Goal: Task Accomplishment & Management: Manage account settings

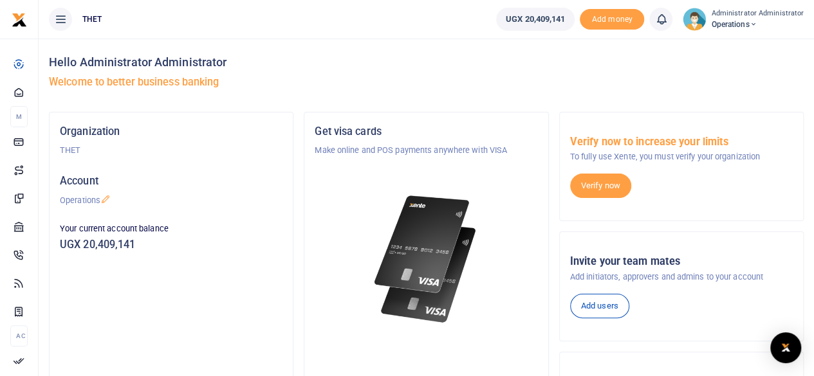
click at [410, 55] on h4 "Hello Administrator Administrator" at bounding box center [426, 62] width 754 height 14
click at [394, 87] on h5 "Welcome to better business banking" at bounding box center [426, 82] width 754 height 13
click at [328, 64] on h4 "Hello Administrator Administrator" at bounding box center [426, 62] width 754 height 14
click at [318, 62] on h4 "Hello Administrator Administrator" at bounding box center [426, 62] width 754 height 14
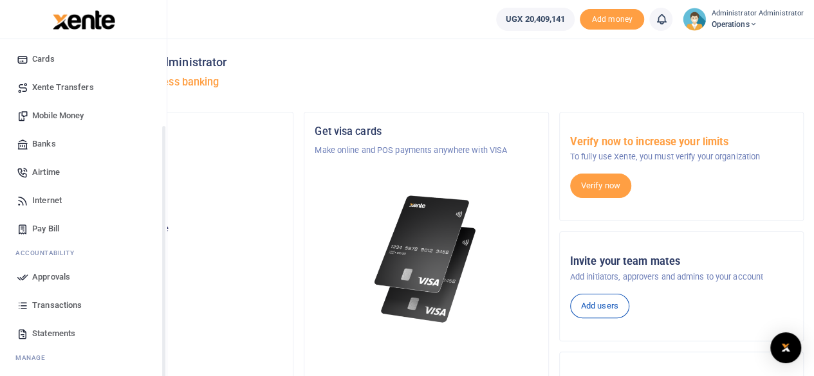
scroll to position [111, 0]
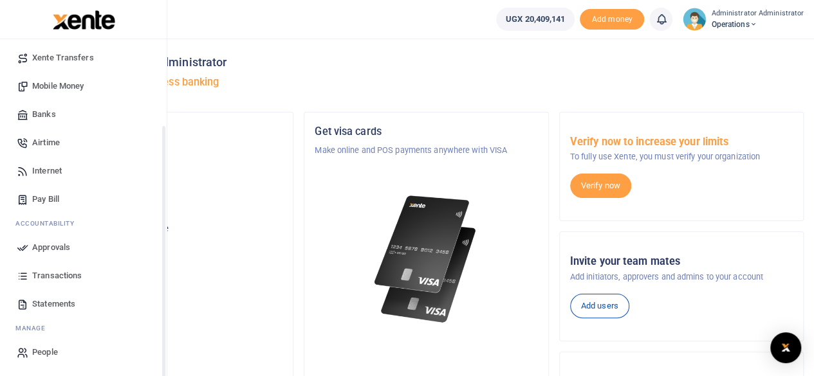
drag, startPoint x: 162, startPoint y: 210, endPoint x: 156, endPoint y: 320, distance: 109.5
click at [156, 320] on div "Start Dashboard M ake Payments Cards Xente Transfers Mobile Money Banks Airtime…" at bounding box center [83, 227] width 167 height 376
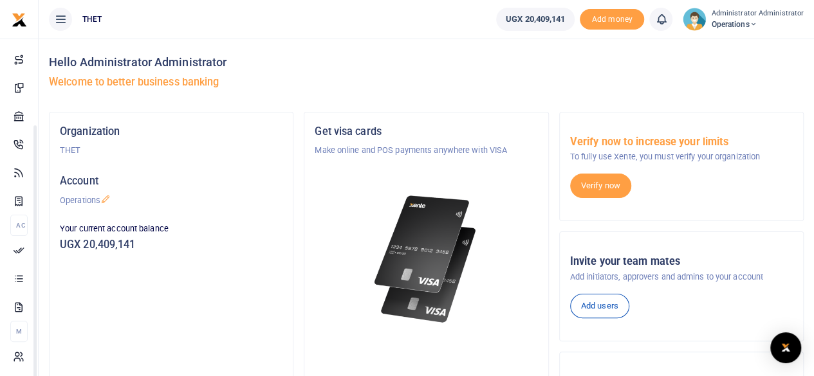
click at [414, 69] on h4 "Hello Administrator Administrator" at bounding box center [426, 62] width 754 height 14
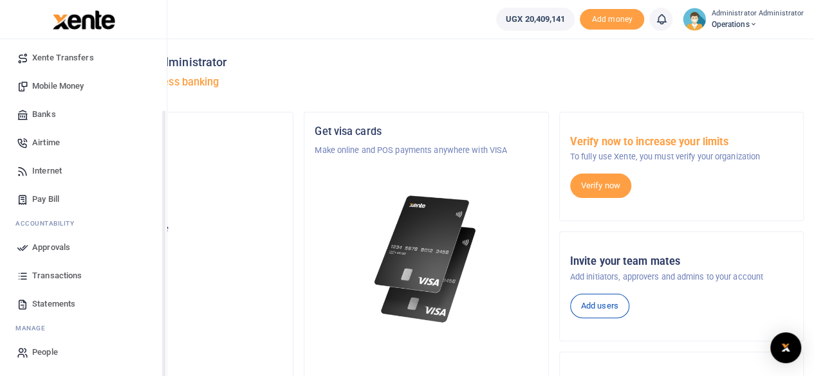
scroll to position [91, 0]
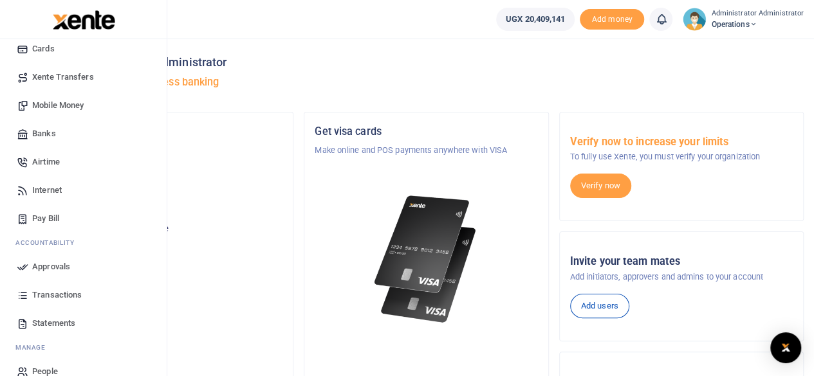
click at [57, 102] on span "Mobile Money" at bounding box center [57, 105] width 51 height 13
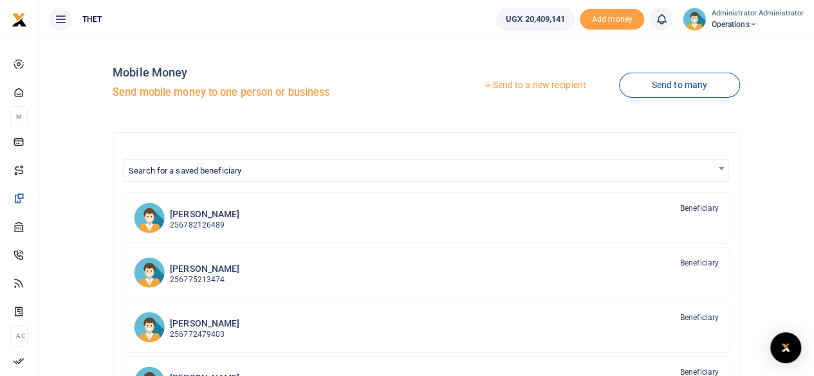
click at [527, 84] on link "Send to a new recipient" at bounding box center [534, 85] width 168 height 23
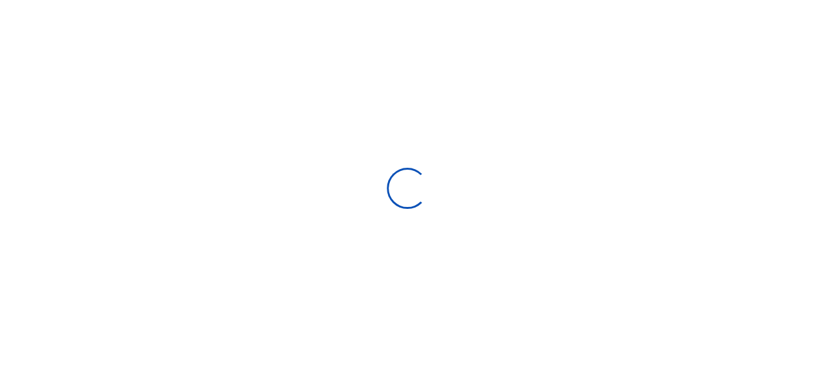
select select "Loading bundles"
select select
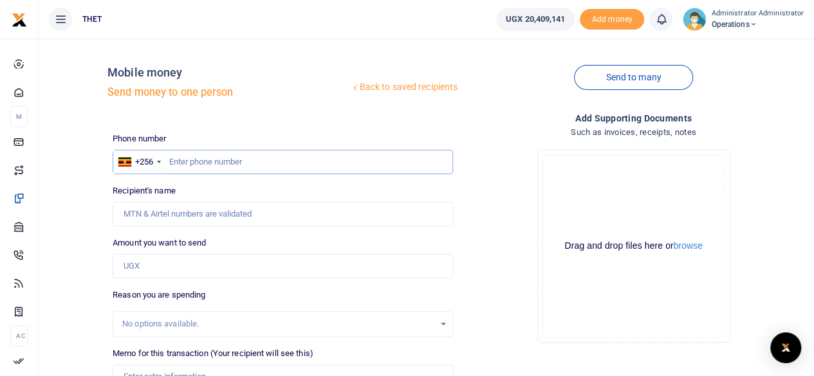
click at [208, 165] on input "text" at bounding box center [283, 162] width 340 height 24
type input "0775962327"
type input "Muganga Edward"
type input "0775962327"
click at [153, 270] on input "Amount you want to send" at bounding box center [283, 266] width 340 height 24
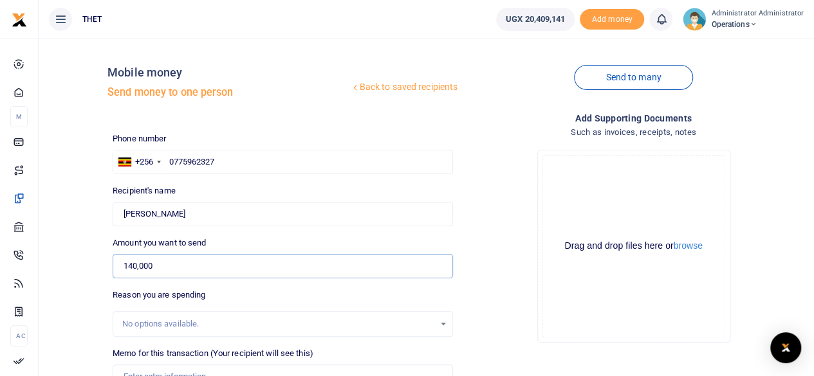
type input "140,000"
click at [271, 246] on div "Amount you want to send 140,000 Amount is required." at bounding box center [283, 258] width 340 height 42
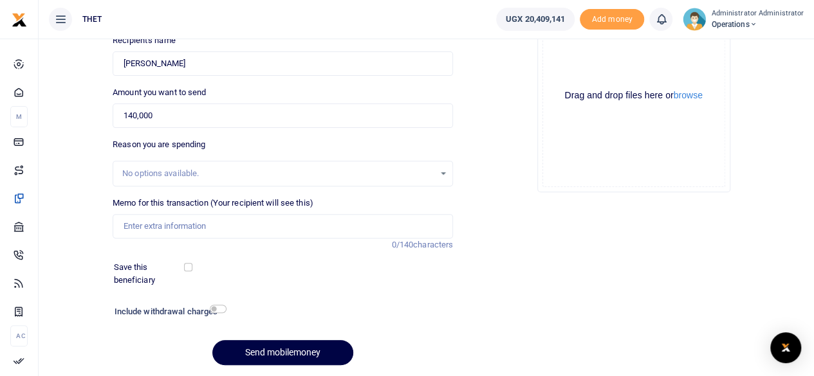
scroll to position [170, 0]
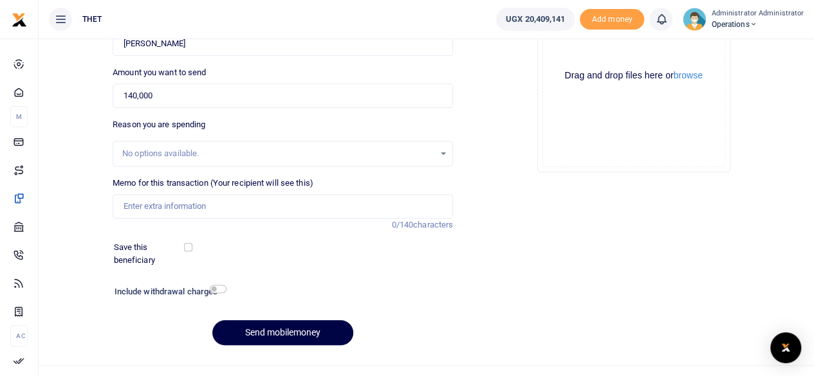
click at [618, 228] on div "Add supporting Documents Such as invoices, receipts, notes Drop your files here…" at bounding box center [633, 148] width 350 height 415
click at [495, 183] on div "Add supporting Documents Such as invoices, receipts, notes Drop your files here…" at bounding box center [633, 148] width 350 height 415
click at [518, 222] on div "Add supporting Documents Such as invoices, receipts, notes Drop your files here…" at bounding box center [633, 148] width 350 height 415
click at [181, 206] on input "Memo for this transaction (Your recipient will see this)" at bounding box center [283, 206] width 340 height 24
click at [257, 206] on input "Transport meeting to review key infomation documents" at bounding box center [283, 206] width 340 height 24
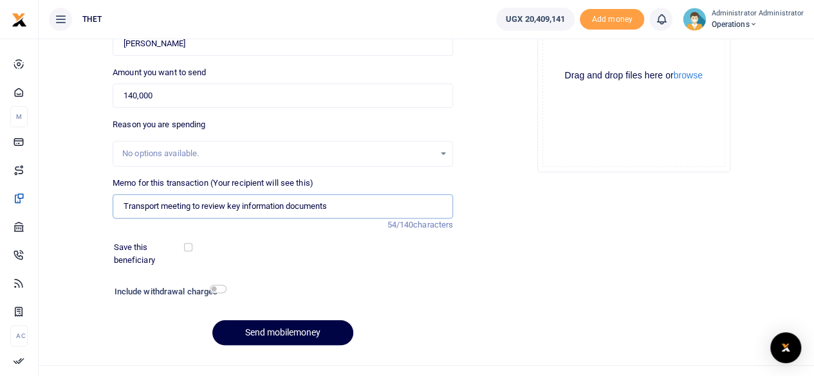
click at [158, 205] on input "Transport meeting to review key information documents" at bounding box center [283, 206] width 340 height 24
click at [359, 208] on input "Transport for meeting to review key information documents" at bounding box center [283, 206] width 340 height 24
type input "Transport for meeting to review key information documents for SANOFI"
click at [344, 255] on div "Save this beneficiary" at bounding box center [275, 253] width 332 height 25
click at [274, 331] on button "Send mobilemoney" at bounding box center [282, 332] width 141 height 25
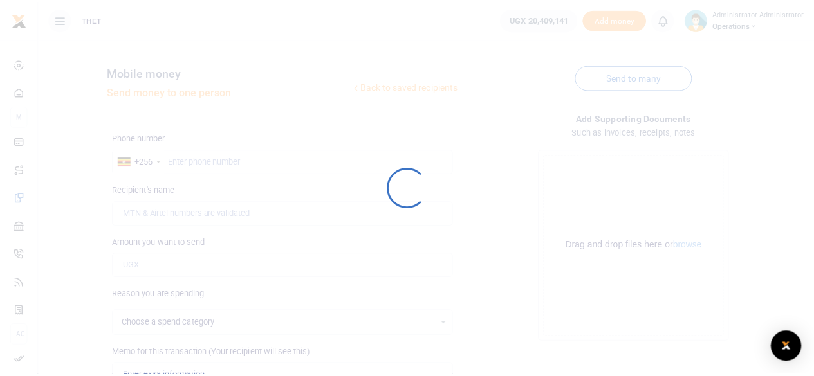
scroll to position [170, 0]
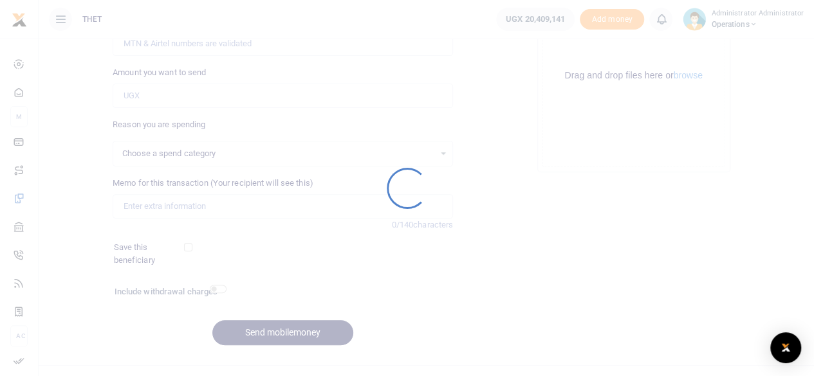
select select
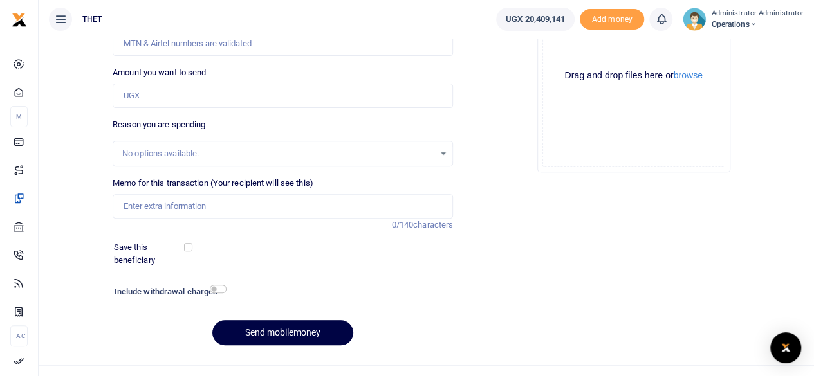
scroll to position [0, 0]
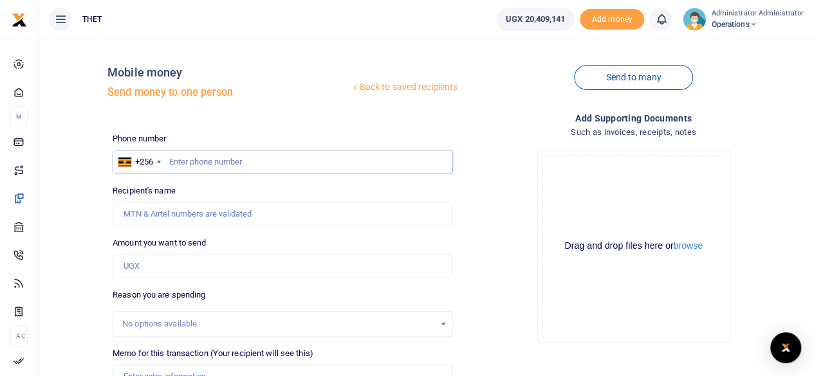
click at [212, 163] on input "text" at bounding box center [283, 162] width 340 height 24
type input "0744705253"
type input "Desire Ansime"
type input "0744705253"
click at [160, 260] on input "Amount you want to send" at bounding box center [283, 266] width 340 height 24
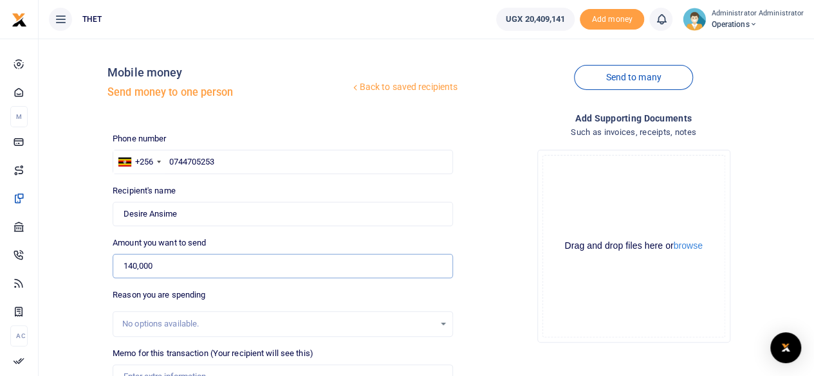
type input "140,000"
click at [261, 300] on div "Reason you are spending No options available." at bounding box center [283, 313] width 340 height 48
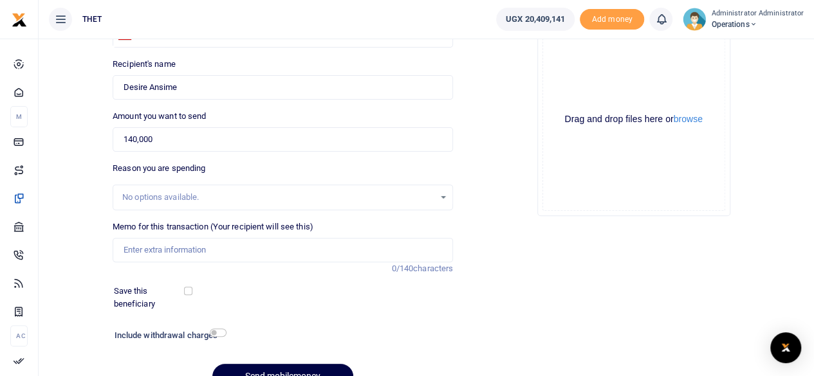
scroll to position [123, 0]
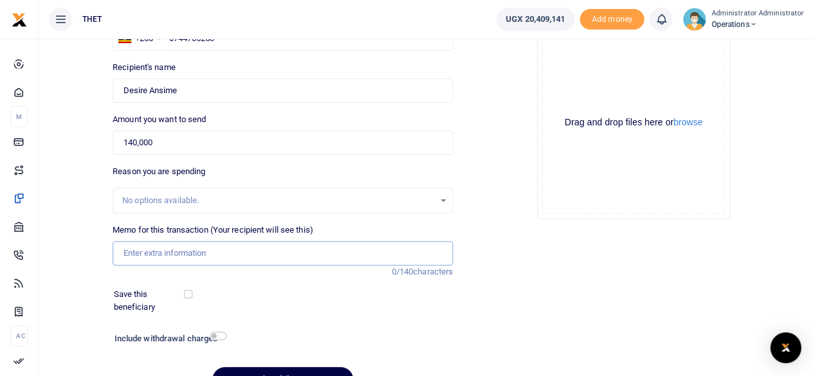
click at [157, 251] on input "Memo for this transaction (Your recipient will see this)" at bounding box center [283, 253] width 340 height 24
type input "Transport for meeting to review key information documents for SANOFI"
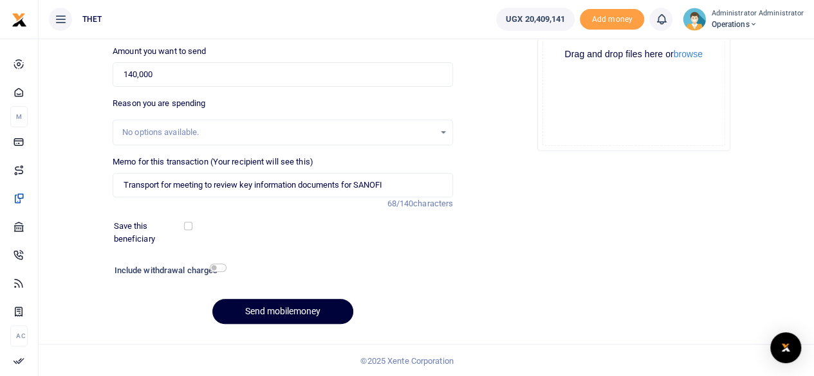
click at [300, 313] on button "Send mobilemoney" at bounding box center [282, 311] width 141 height 25
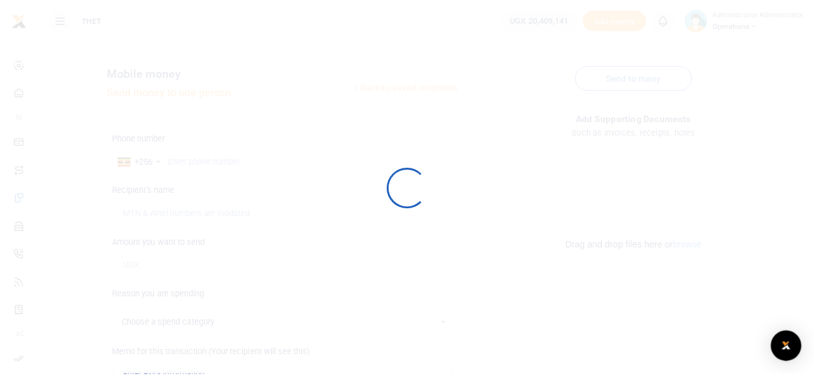
scroll to position [191, 0]
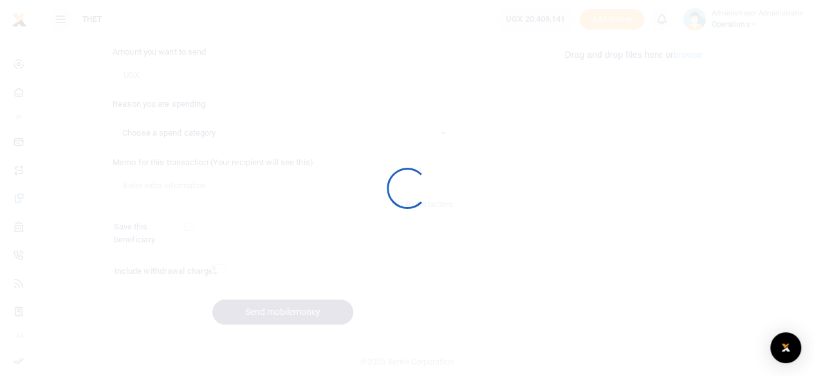
select select
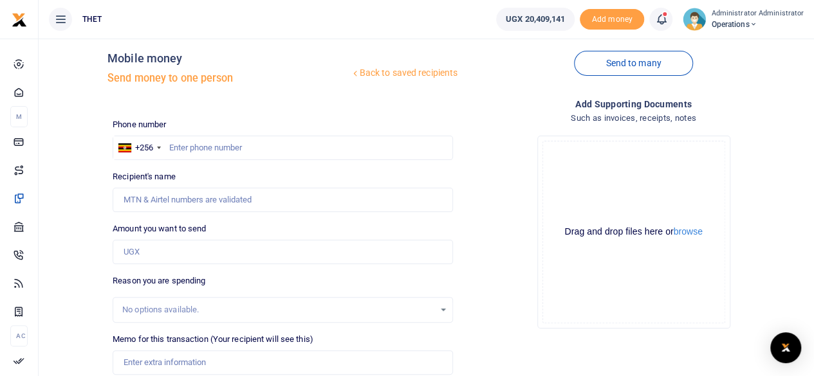
scroll to position [0, 0]
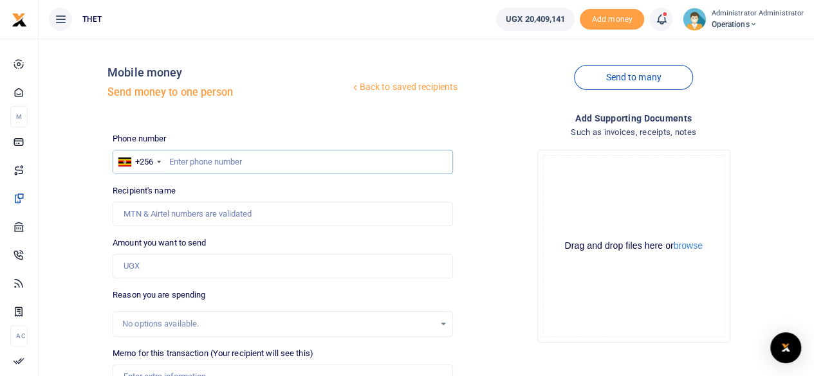
click at [188, 166] on input "text" at bounding box center [283, 162] width 340 height 24
type input "0772603872"
type input "[PERSON_NAME]"
type input "0772603876"
type input "[PERSON_NAME]"
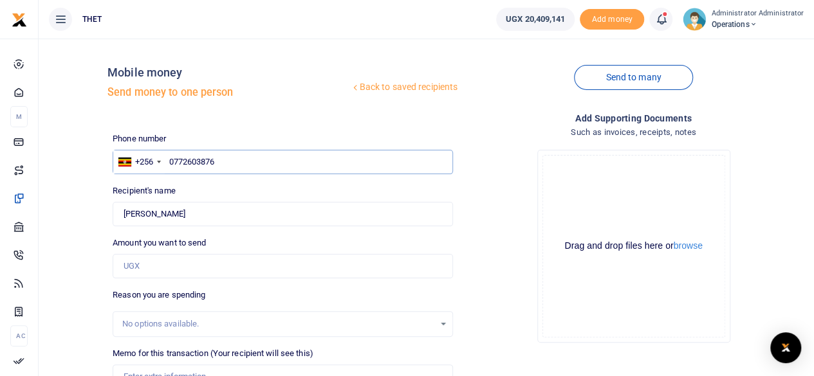
type input "0772603876"
click at [223, 266] on input "Amount you want to send" at bounding box center [283, 266] width 340 height 24
type input "140,000"
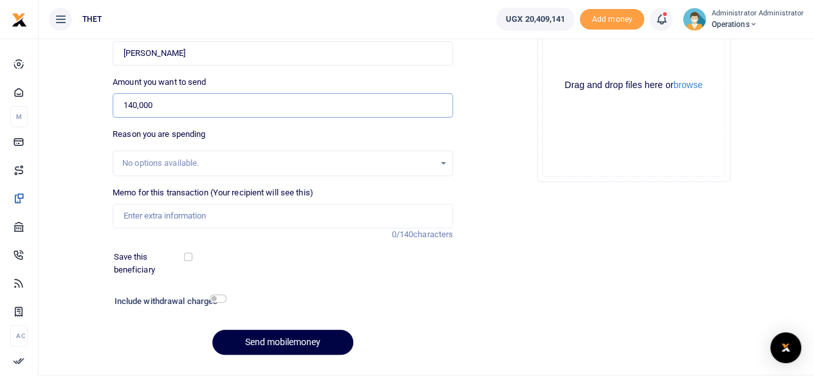
scroll to position [157, 0]
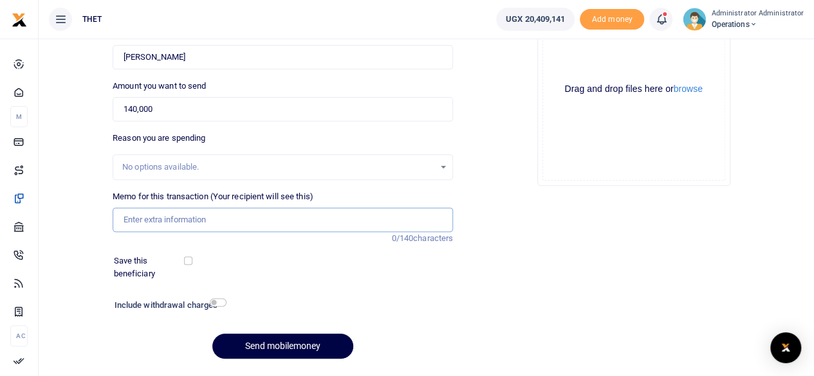
click at [168, 214] on input "Memo for this transaction (Your recipient will see this)" at bounding box center [283, 220] width 340 height 24
type input "Transport for meeting to review key information documents for SANOFI"
click at [355, 261] on div "Save this beneficiary" at bounding box center [275, 267] width 332 height 25
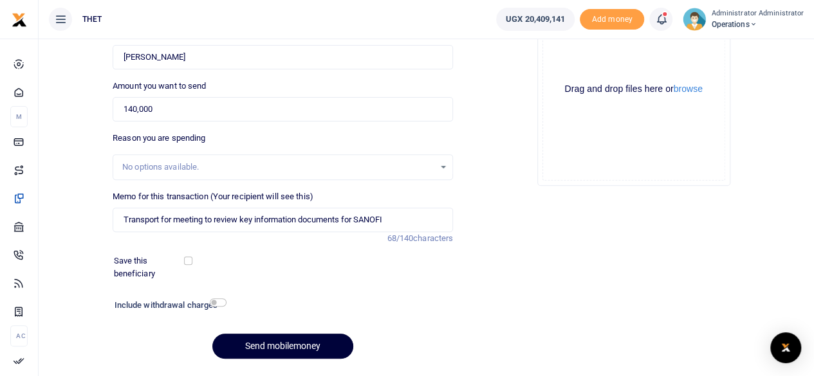
click at [286, 347] on button "Send mobilemoney" at bounding box center [282, 346] width 141 height 25
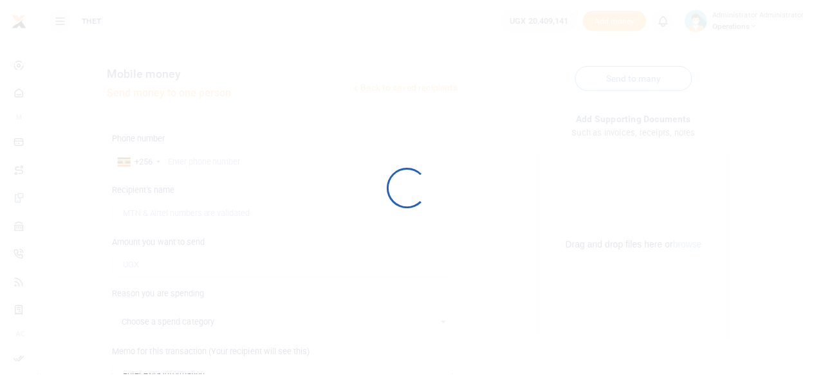
scroll to position [157, 0]
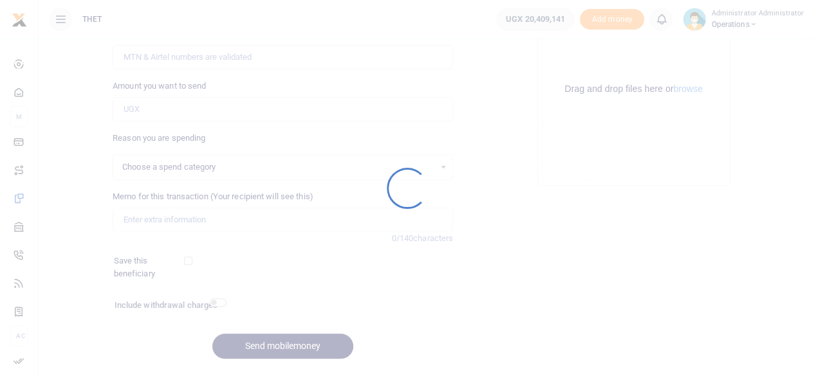
select select
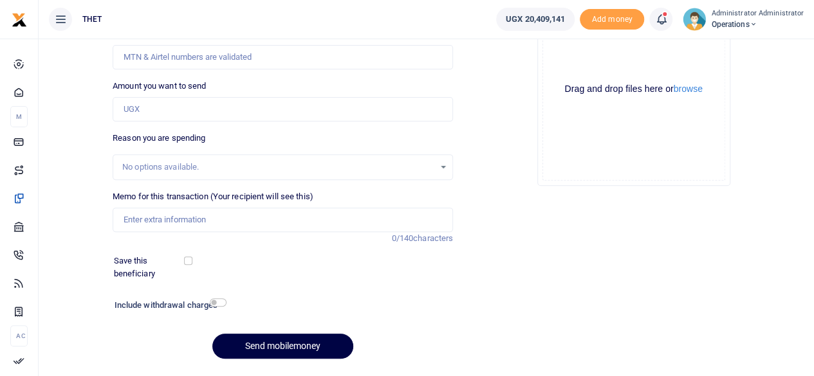
click at [667, 21] on icon at bounding box center [660, 19] width 13 height 14
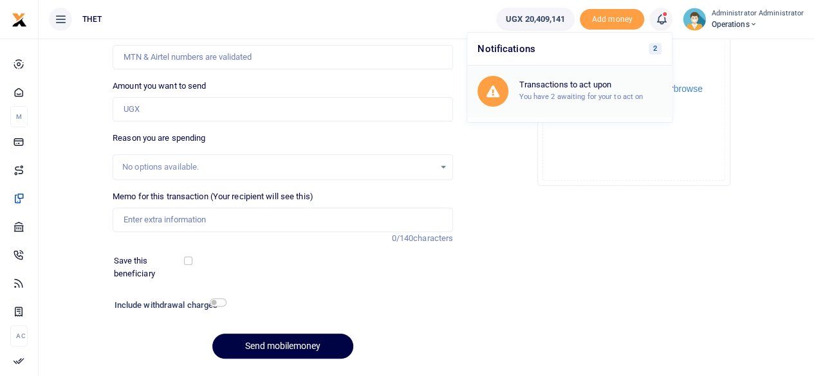
click at [584, 97] on small "You have 2 awaiting for your to act on" at bounding box center [580, 96] width 124 height 9
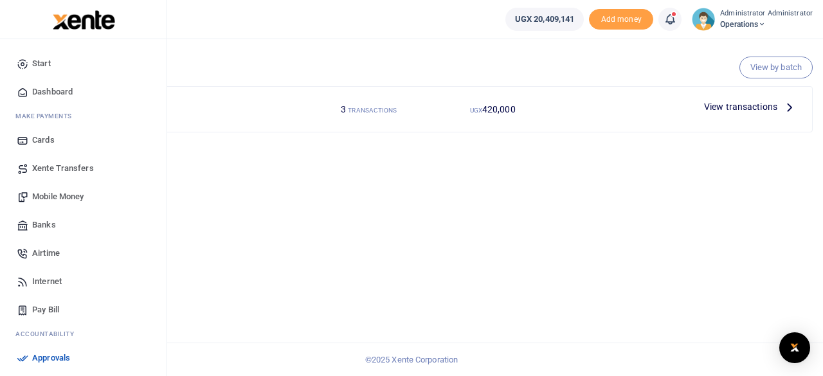
click at [58, 199] on span "Mobile Money" at bounding box center [57, 196] width 51 height 13
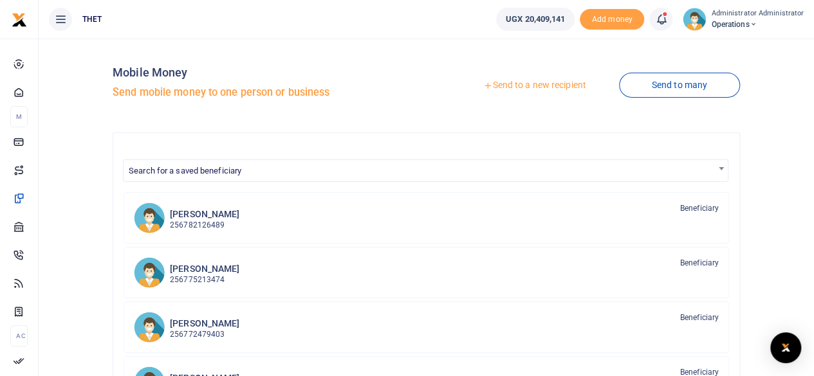
click at [547, 86] on link "Send to a new recipient" at bounding box center [534, 85] width 168 height 23
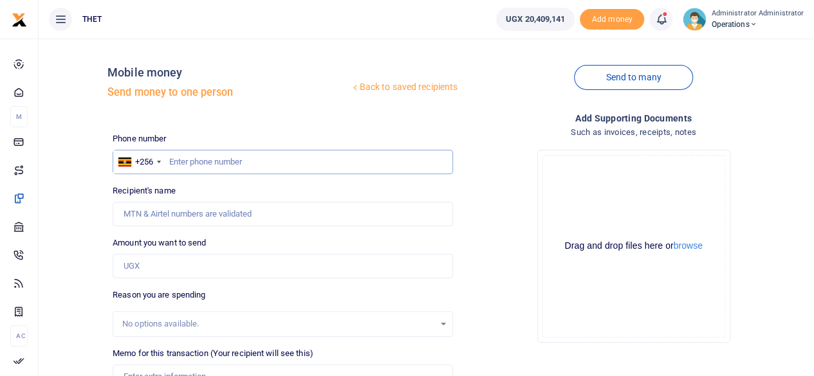
click at [218, 160] on input "text" at bounding box center [283, 162] width 340 height 24
type input "0774123289"
type input "James Kafeero"
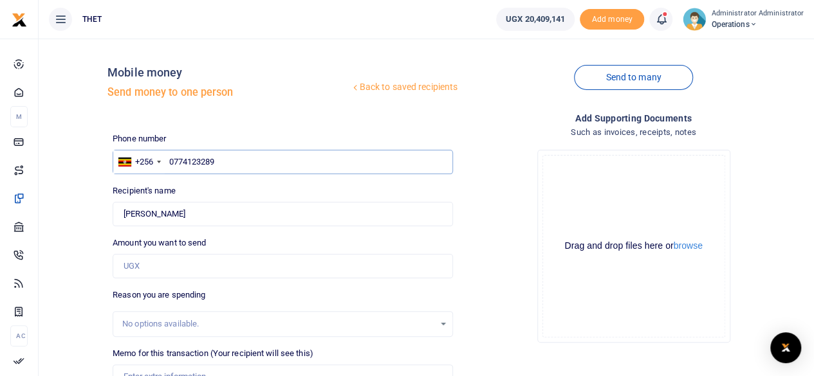
type input "0774123289"
click at [176, 271] on input "Amount you want to send" at bounding box center [283, 266] width 340 height 24
type input "140,000"
click at [306, 298] on div "Reason you are spending No options available." at bounding box center [283, 313] width 340 height 48
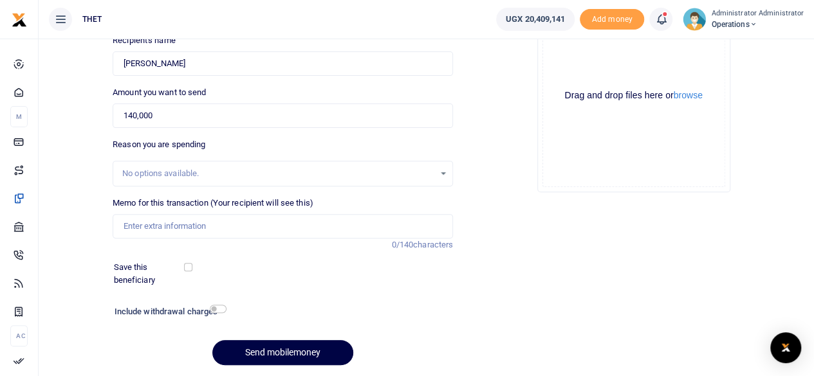
scroll to position [147, 0]
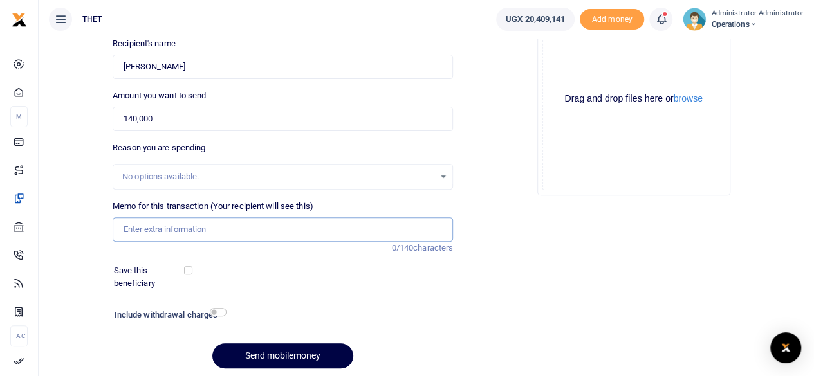
click at [187, 231] on input "Memo for this transaction (Your recipient will see this)" at bounding box center [283, 229] width 340 height 24
type input "Transport for meeting to review key information documents for SANOFI"
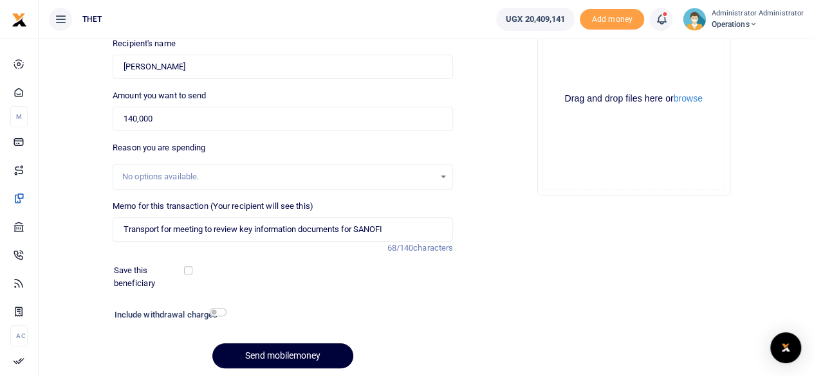
click at [286, 361] on button "Send mobilemoney" at bounding box center [282, 355] width 141 height 25
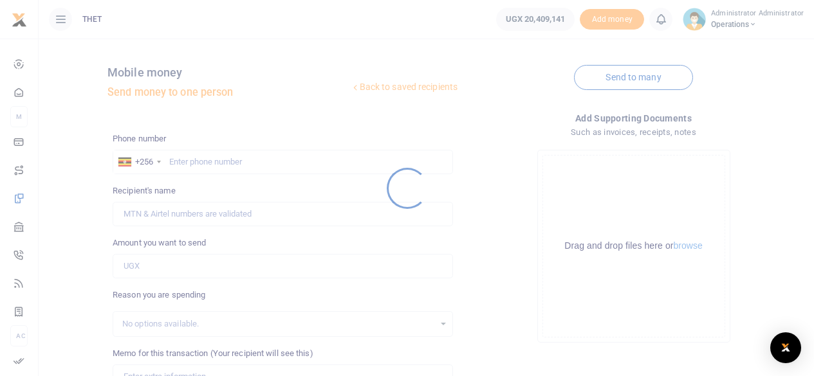
scroll to position [147, 0]
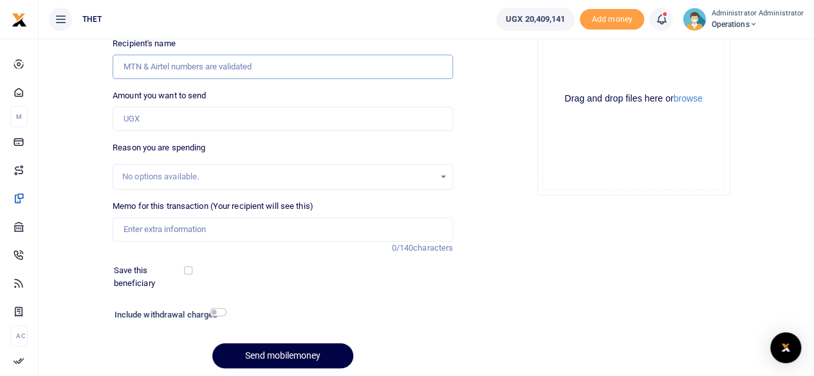
click at [174, 66] on input "Recipient's name" at bounding box center [283, 67] width 340 height 24
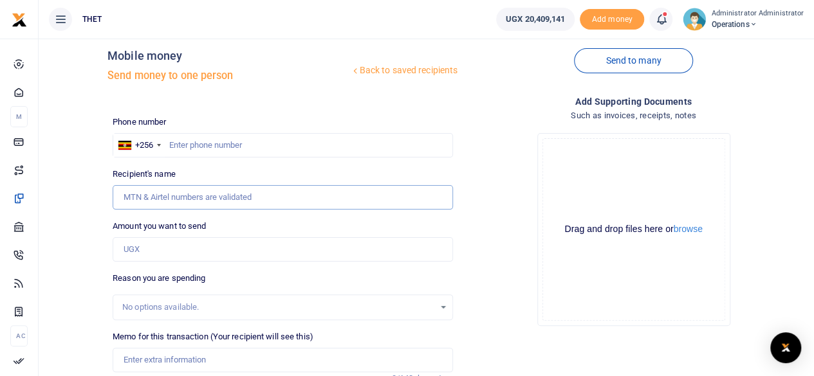
scroll to position [0, 0]
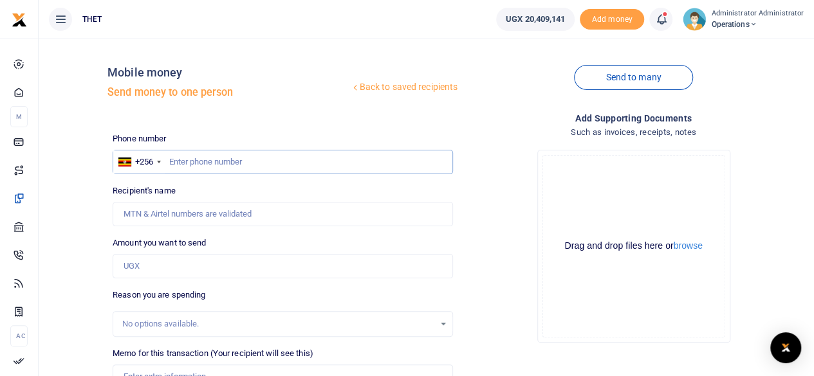
click at [192, 166] on input "text" at bounding box center [283, 162] width 340 height 24
type input "0779919256"
type input "Dinavence Kebirungi"
type input "0779919256"
click at [172, 268] on input "Amount you want to send" at bounding box center [283, 266] width 340 height 24
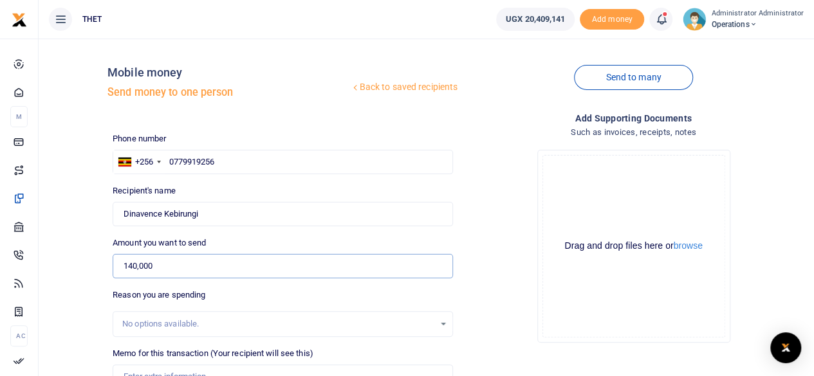
type input "140,000"
click at [262, 287] on div "Phone number +256 Uganda +256 0779919256 Phone is required. Recipient's name Fo…" at bounding box center [282, 329] width 350 height 394
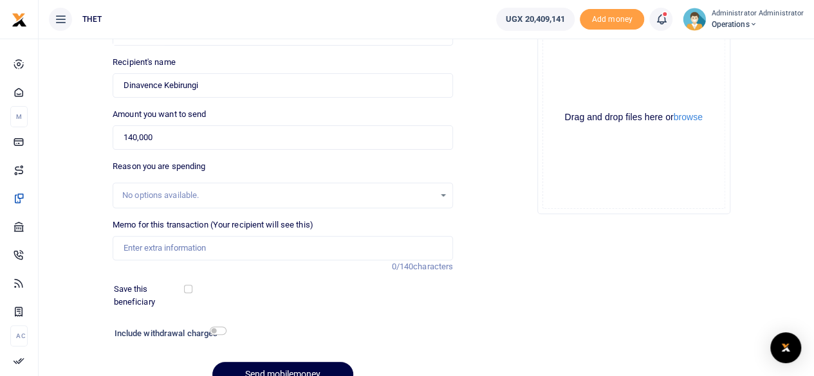
scroll to position [128, 0]
click at [172, 249] on input "Memo for this transaction (Your recipient will see this)" at bounding box center [283, 249] width 340 height 24
type input "Transport for meeting to review key information documents for SANOFI"
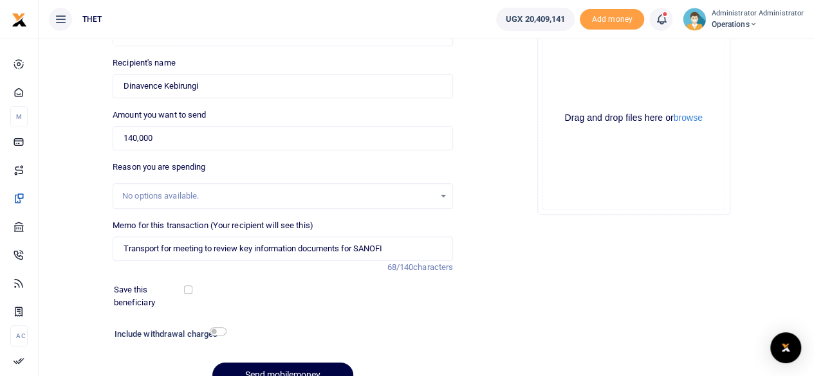
click at [307, 370] on div at bounding box center [302, 368] width 15 height 15
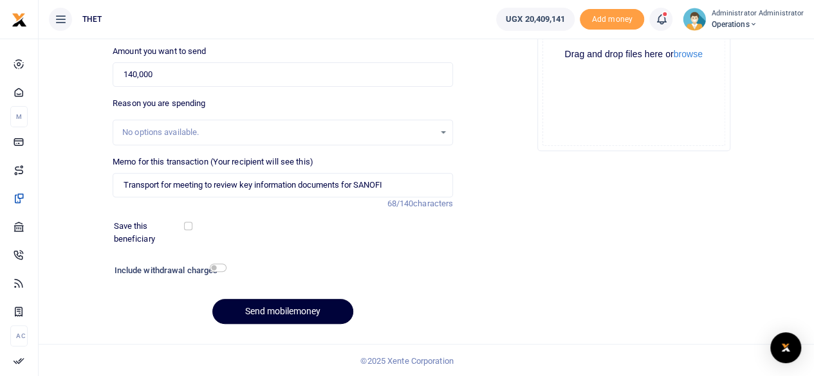
click at [309, 309] on button "Send mobilemoney" at bounding box center [282, 311] width 141 height 25
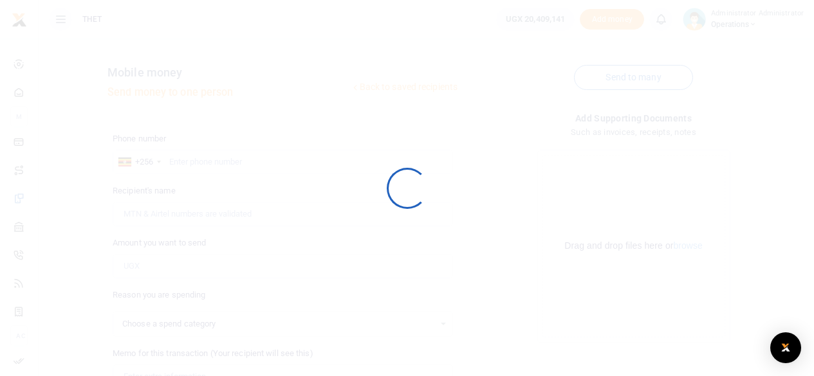
select select
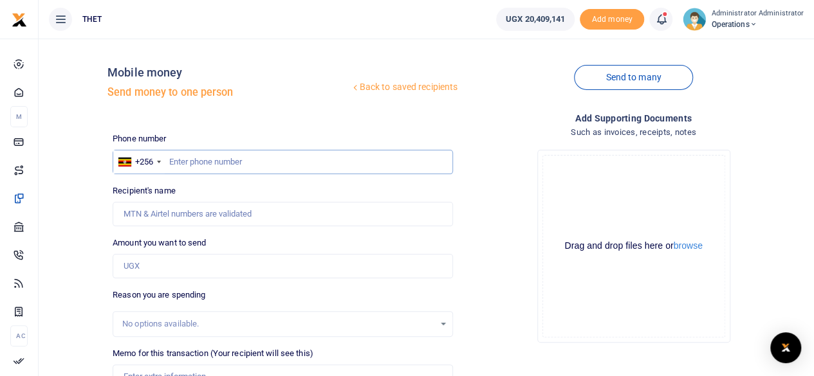
click at [199, 163] on input "text" at bounding box center [283, 162] width 340 height 24
type input "0752846391"
type input "[PERSON_NAME]"
type input "0752846391"
click at [151, 268] on input "Amount you want to send" at bounding box center [283, 266] width 340 height 24
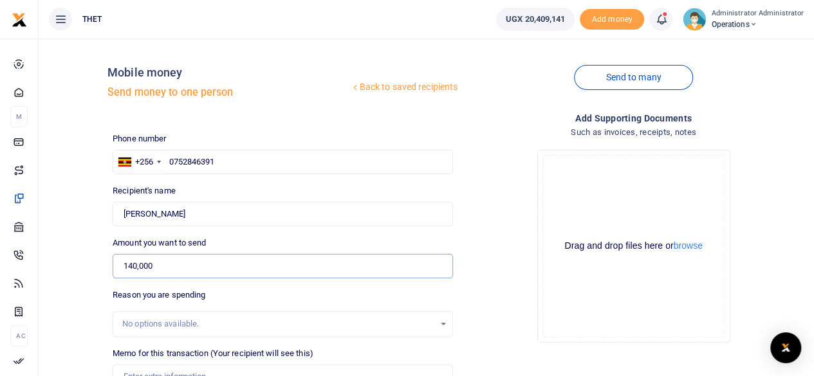
type input "140,000"
click at [246, 302] on div "Reason you are spending No options available." at bounding box center [283, 313] width 340 height 48
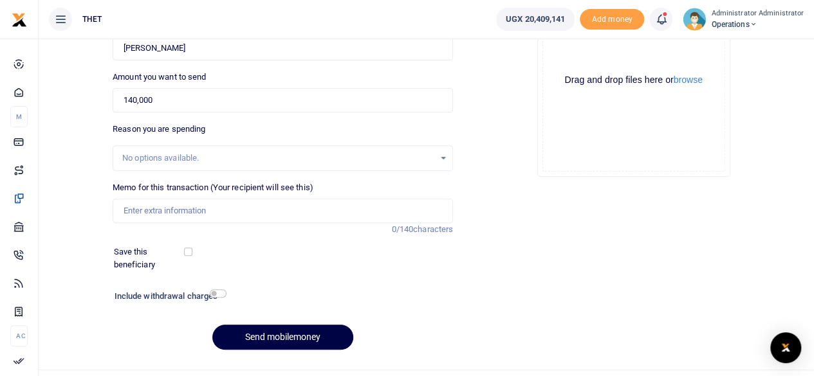
scroll to position [162, 0]
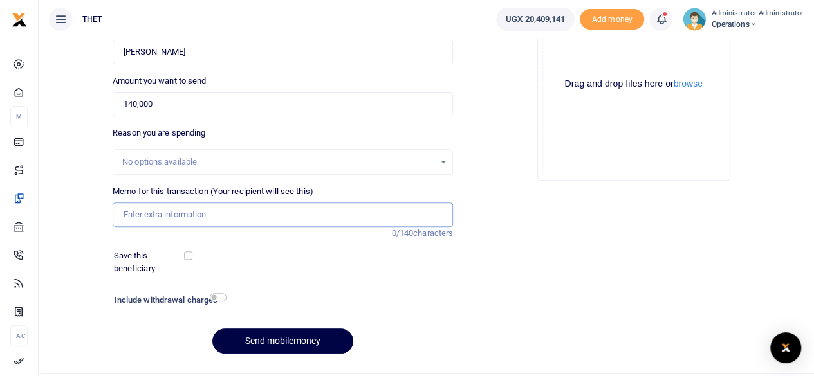
click at [141, 216] on input "Memo for this transaction (Your recipient will see this)" at bounding box center [283, 215] width 340 height 24
type input "Transport for meeting to review key information documents for SANOFI"
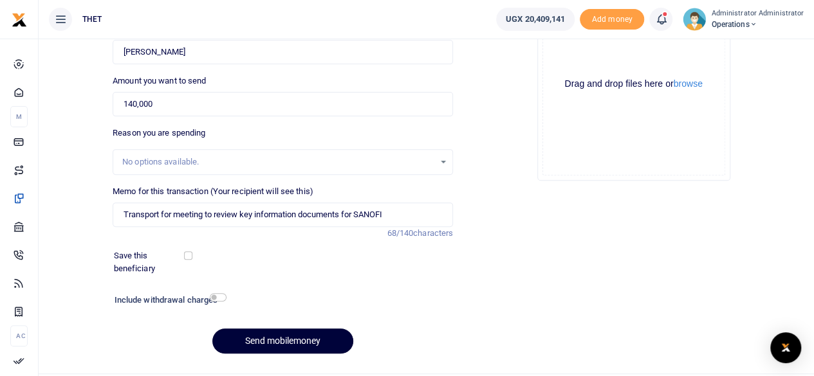
click at [295, 345] on button "Send mobilemoney" at bounding box center [282, 341] width 141 height 25
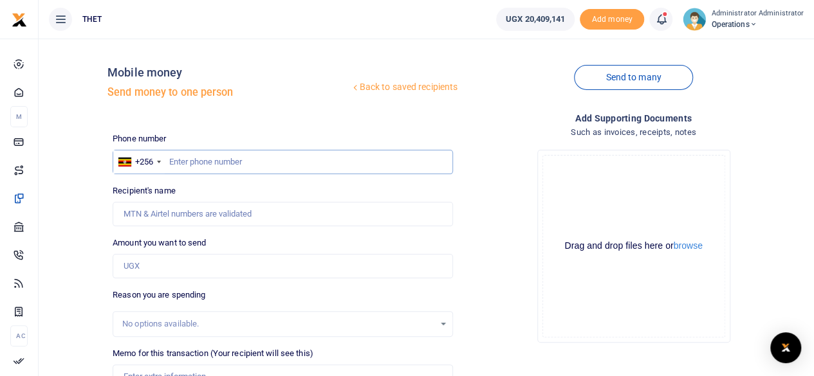
click at [203, 168] on input "text" at bounding box center [283, 162] width 340 height 24
type input "0785553368"
type input "Noleb Mugume Mugisha"
type input "0785553368"
click at [154, 266] on input "Amount you want to send" at bounding box center [283, 266] width 340 height 24
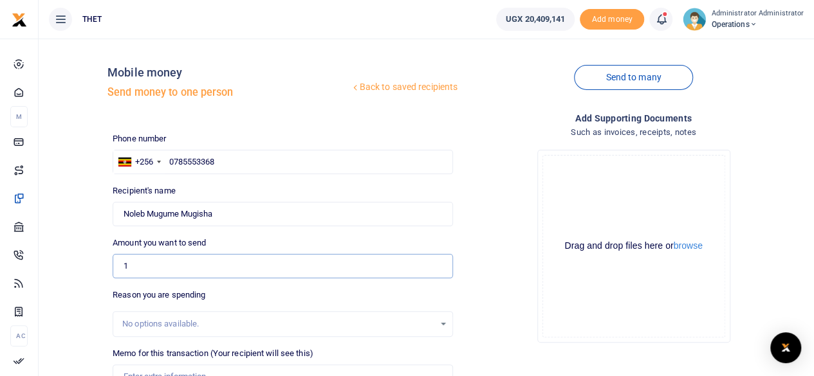
type input "140,000"
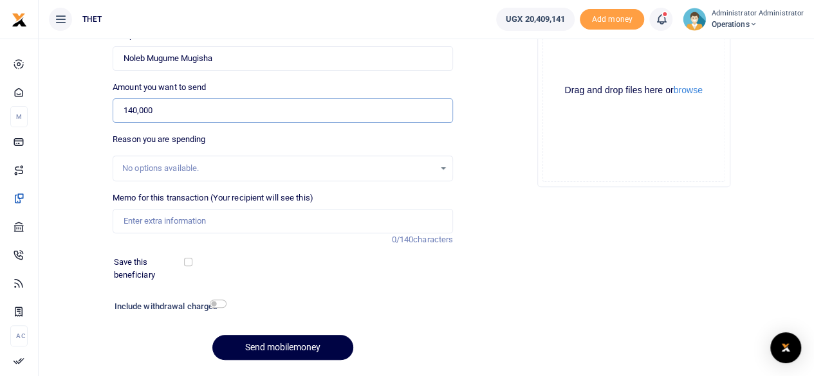
scroll to position [157, 0]
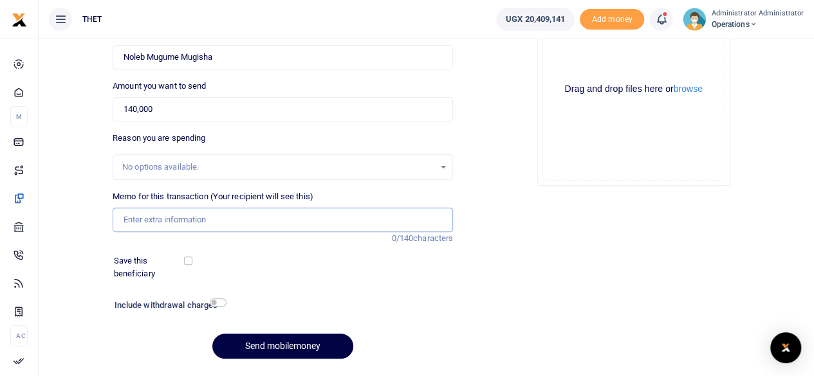
click at [198, 222] on input "Memo for this transaction (Your recipient will see this)" at bounding box center [283, 220] width 340 height 24
type input "Transport for meeting to review key information documents for SANOFI"
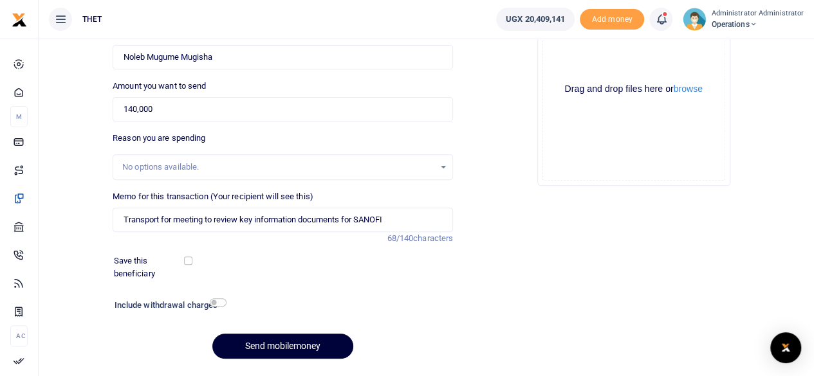
click at [288, 347] on button "Send mobilemoney" at bounding box center [282, 346] width 141 height 25
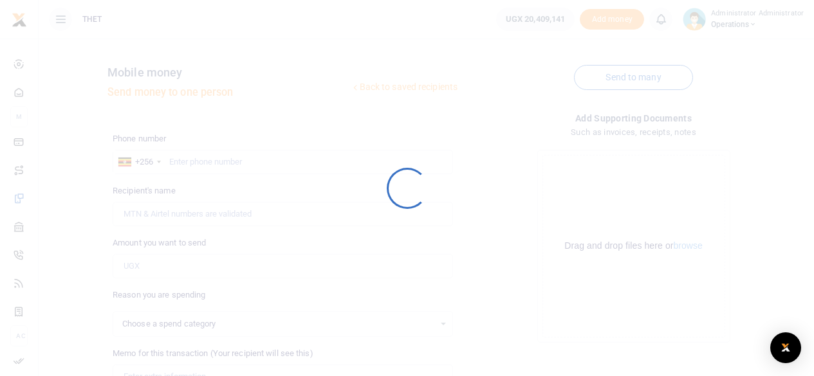
scroll to position [157, 0]
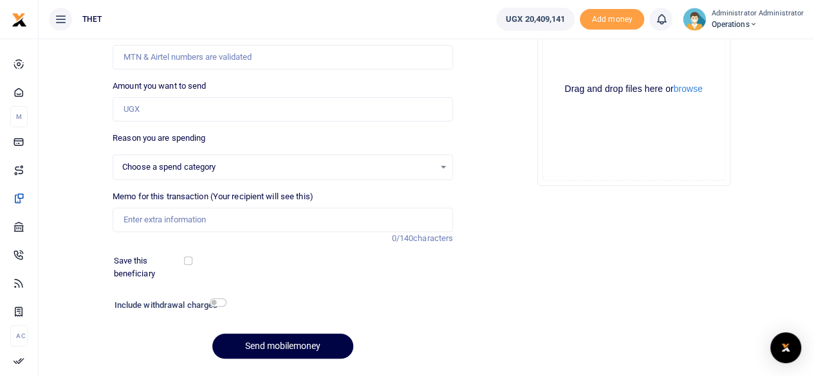
select select
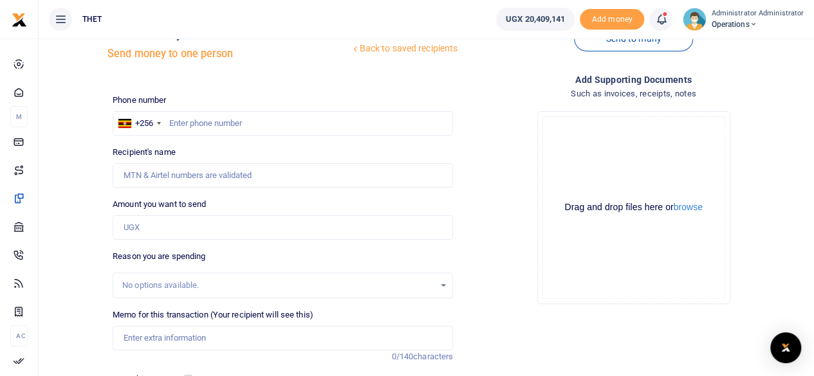
scroll to position [0, 0]
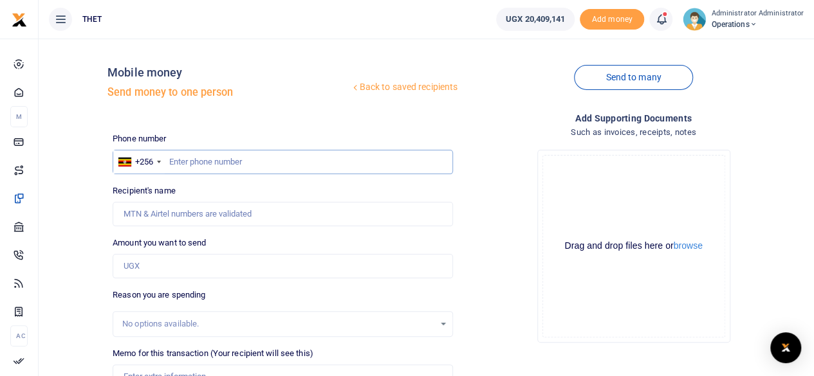
click at [214, 165] on input "text" at bounding box center [283, 162] width 340 height 24
type input "0772896681"
type input "[PERSON_NAME]"
type input "0772896681"
click at [177, 269] on input "Amount you want to send" at bounding box center [283, 266] width 340 height 24
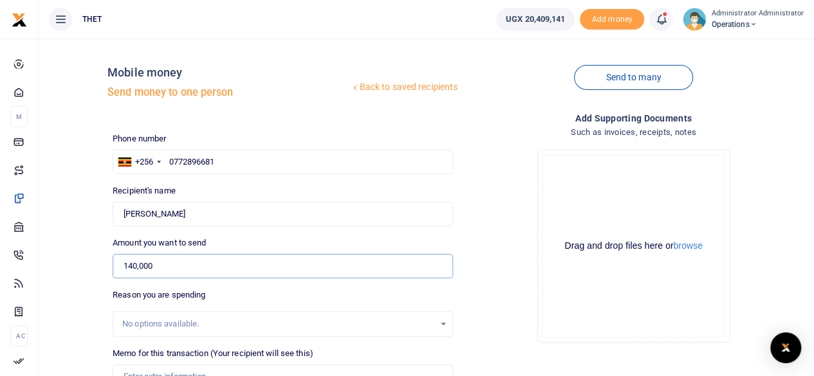
type input "140,000"
click at [275, 239] on div "Amount you want to send 140,000 Amount is required." at bounding box center [283, 258] width 340 height 42
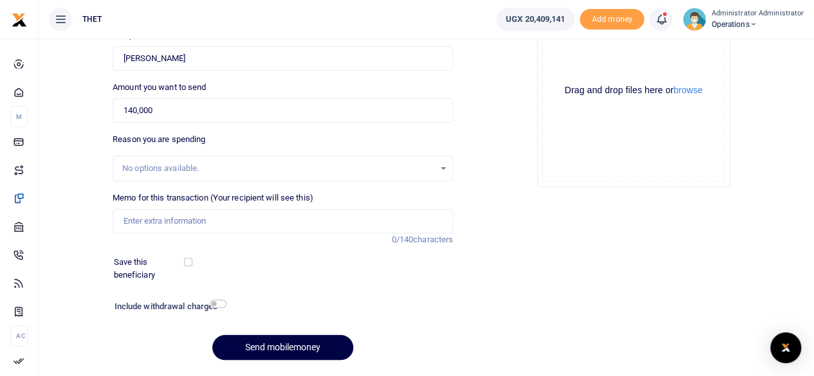
scroll to position [167, 0]
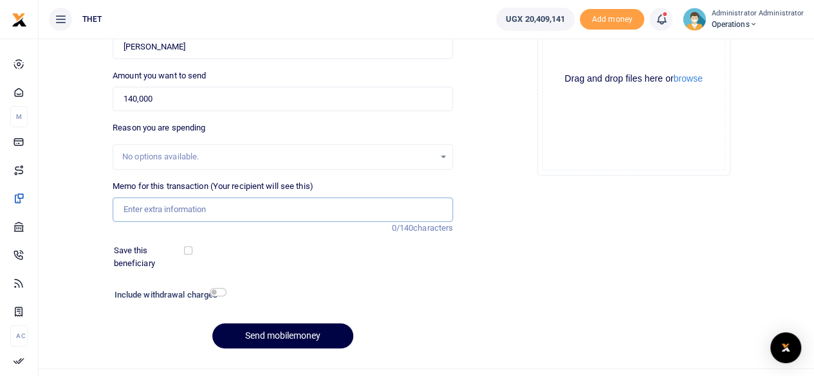
click at [170, 212] on input "Memo for this transaction (Your recipient will see this)" at bounding box center [283, 209] width 340 height 24
type input "Transport for meeting to review key information documents for SANOFI"
click at [301, 338] on button "Send mobilemoney" at bounding box center [282, 335] width 141 height 25
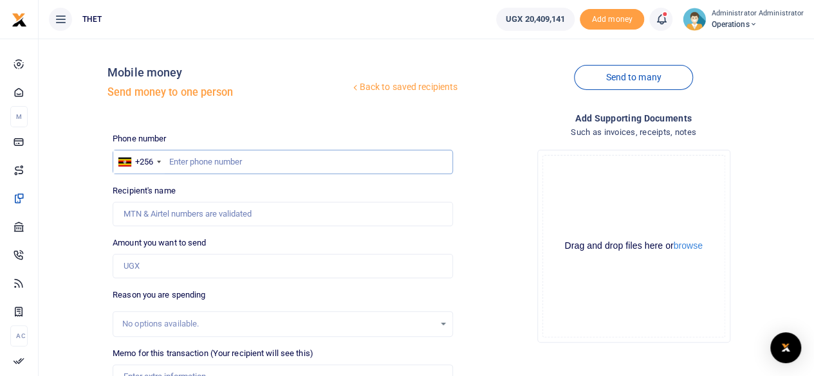
click at [226, 164] on input "text" at bounding box center [283, 162] width 340 height 24
type input "0782938024"
type input "[PERSON_NAME]"
type input "0782938024"
click at [150, 268] on input "Amount you want to send" at bounding box center [283, 266] width 340 height 24
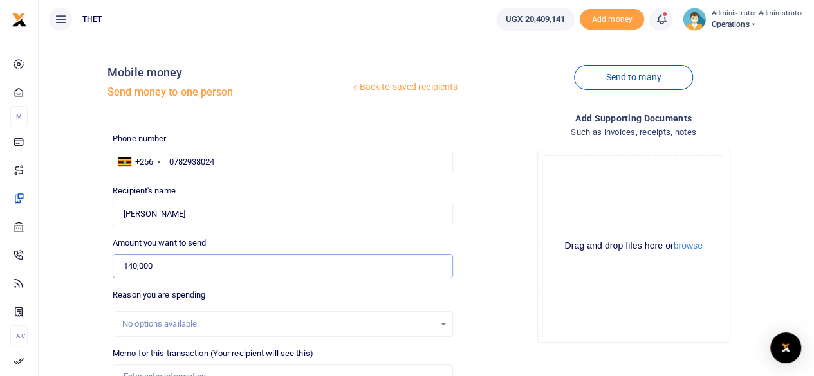
type input "140,000"
click at [252, 282] on div "Phone number +256 Uganda +256 0782938024 Phone is required. Recipient's name Fo…" at bounding box center [282, 329] width 350 height 394
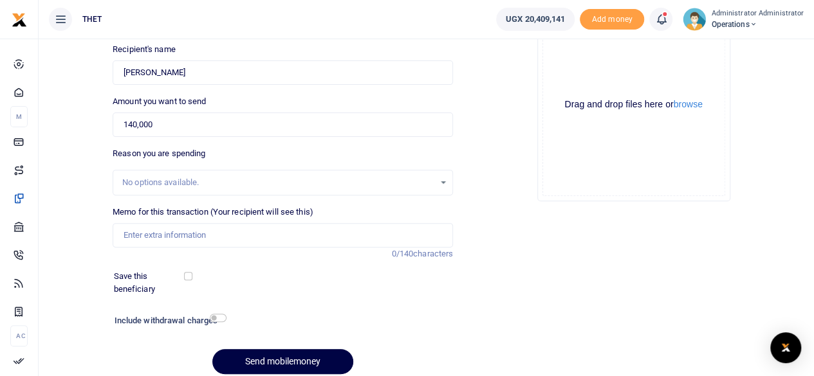
scroll to position [141, 0]
click at [158, 237] on input "Memo for this transaction (Your recipient will see this)" at bounding box center [283, 235] width 340 height 24
type input "Transport for meeting to review key information documents for SANOFI"
click at [286, 358] on button "Send mobilemoney" at bounding box center [282, 361] width 141 height 25
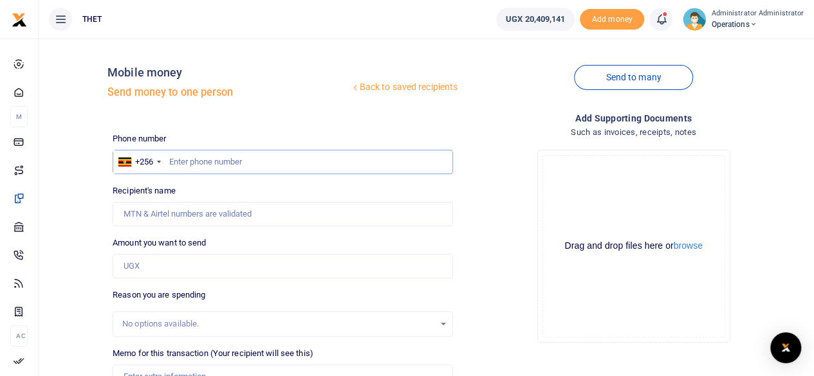
click at [199, 159] on input "text" at bounding box center [283, 162] width 340 height 24
type input "0782743312"
type input "Fredrick Kamugisha"
type input "0782743312"
click at [155, 266] on input "Amount you want to send" at bounding box center [283, 266] width 340 height 24
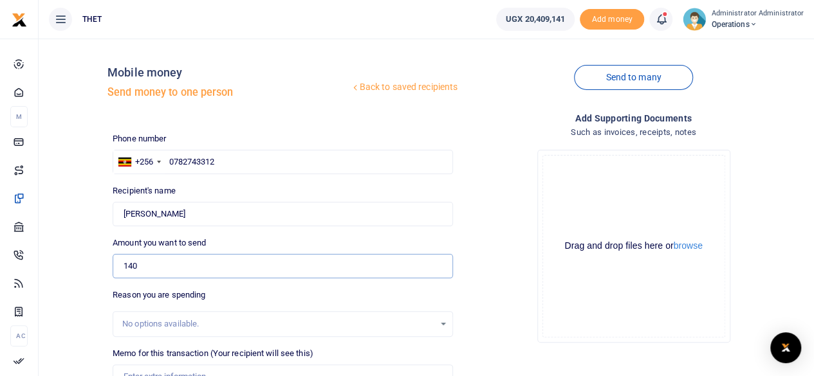
type input "140,000"
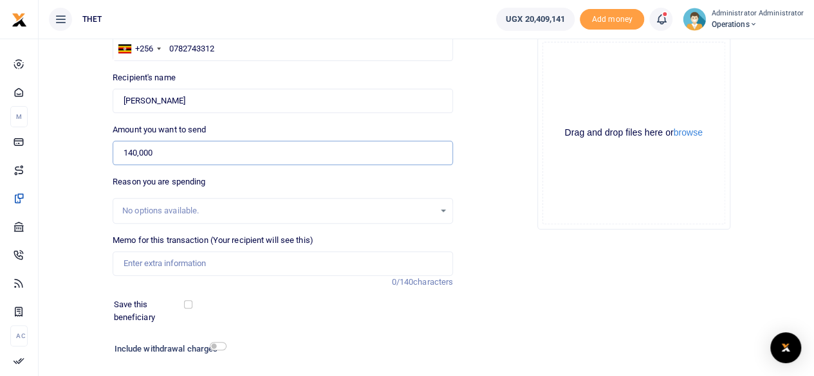
scroll to position [116, 0]
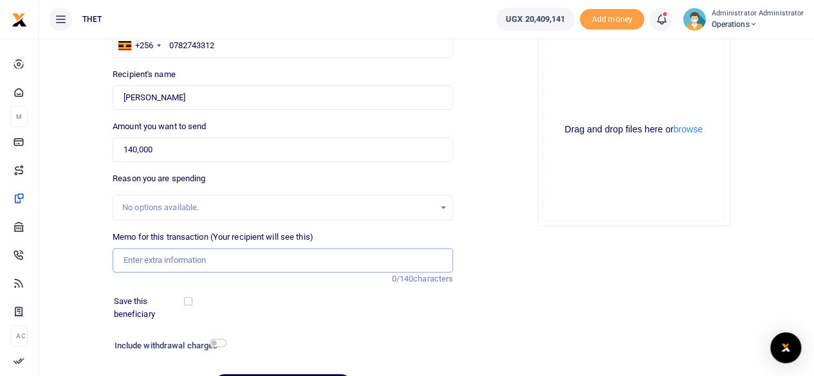
click at [159, 266] on input "Memo for this transaction (Your recipient will see this)" at bounding box center [283, 260] width 340 height 24
type input "Transport for meeting to review key information documents for SANOFI"
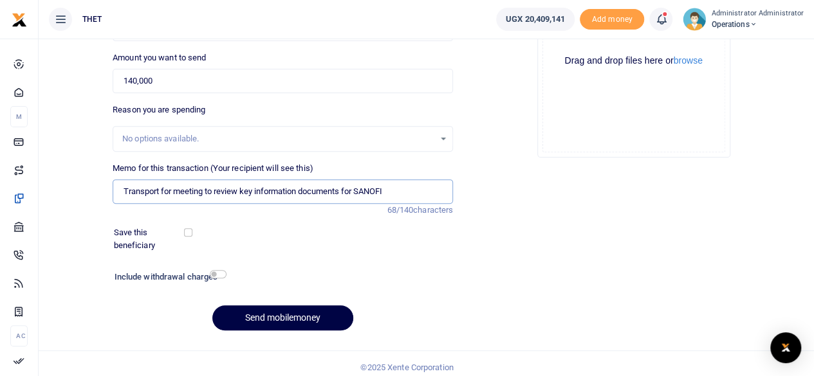
scroll to position [192, 0]
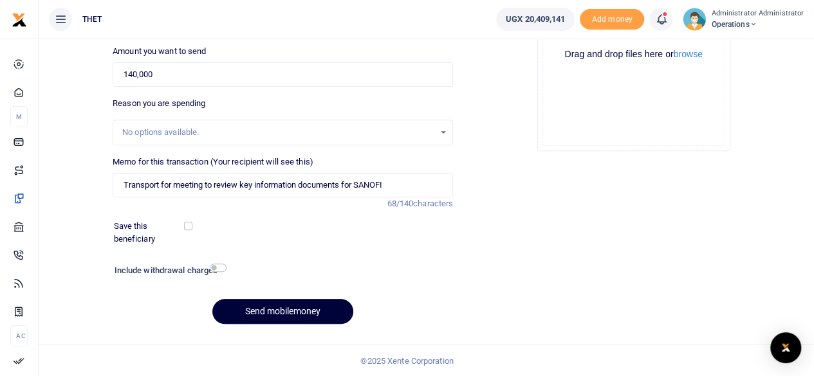
click at [303, 309] on button "Send mobilemoney" at bounding box center [282, 311] width 141 height 25
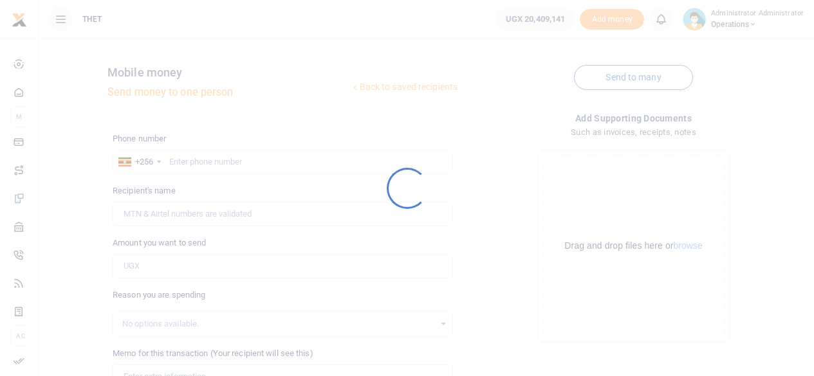
scroll to position [191, 0]
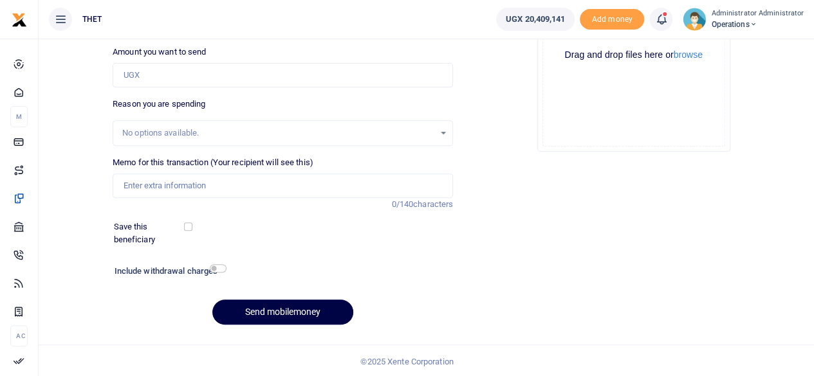
click at [667, 19] on span at bounding box center [667, 19] width 0 height 0
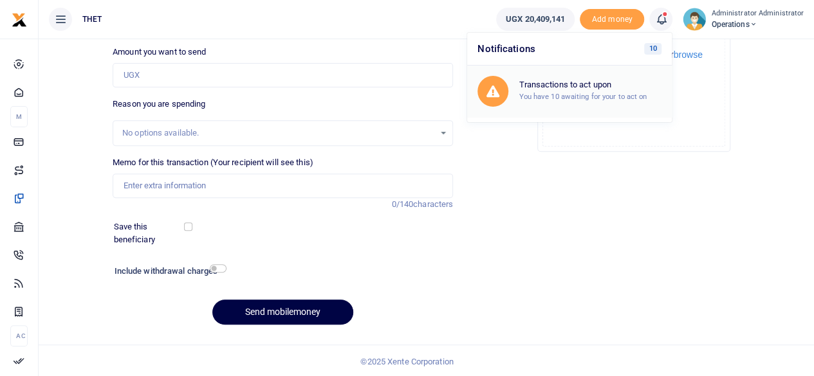
click at [566, 94] on small "You have 10 awaiting for your to act on" at bounding box center [582, 96] width 128 height 9
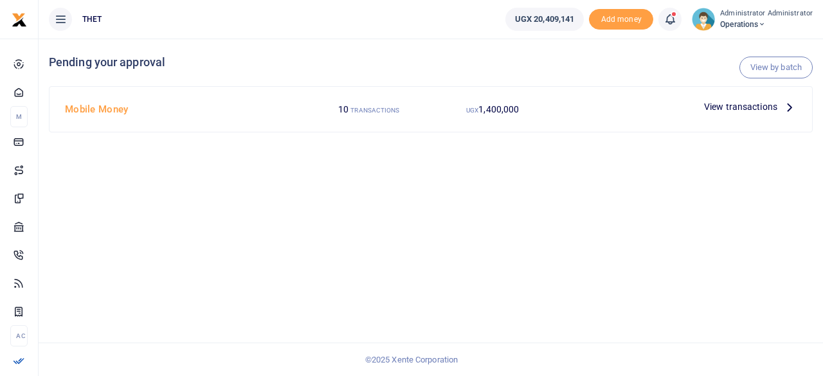
click at [789, 107] on icon at bounding box center [790, 107] width 14 height 14
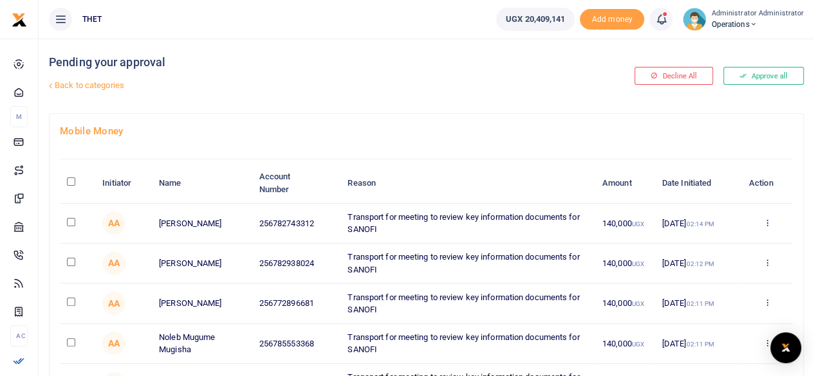
click at [767, 218] on icon at bounding box center [766, 222] width 8 height 9
click at [716, 304] on link "Details" at bounding box center [719, 301] width 102 height 18
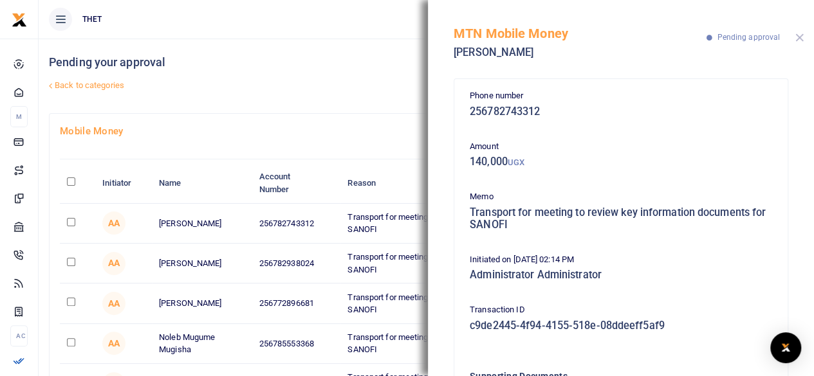
click at [798, 37] on button "Close" at bounding box center [799, 37] width 8 height 8
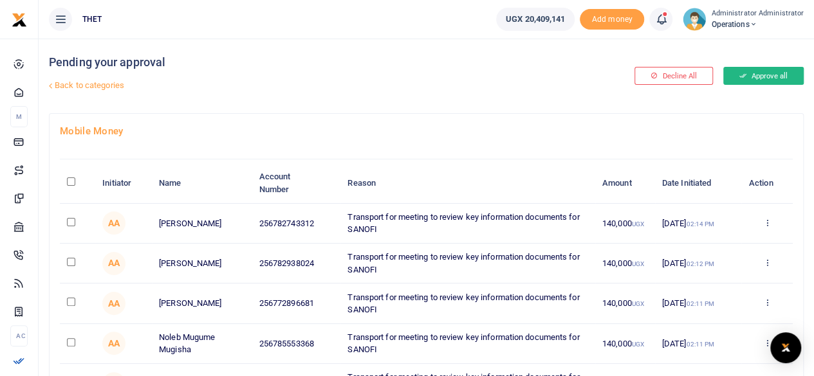
click at [761, 81] on button "Approve all" at bounding box center [763, 76] width 80 height 18
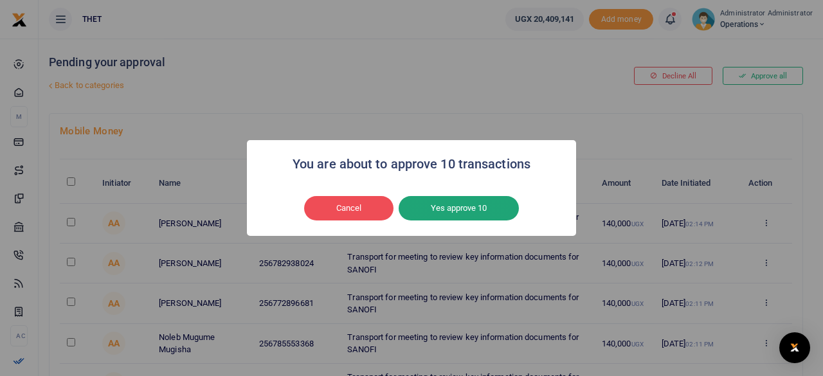
click at [455, 211] on button "Yes approve 10" at bounding box center [459, 208] width 120 height 24
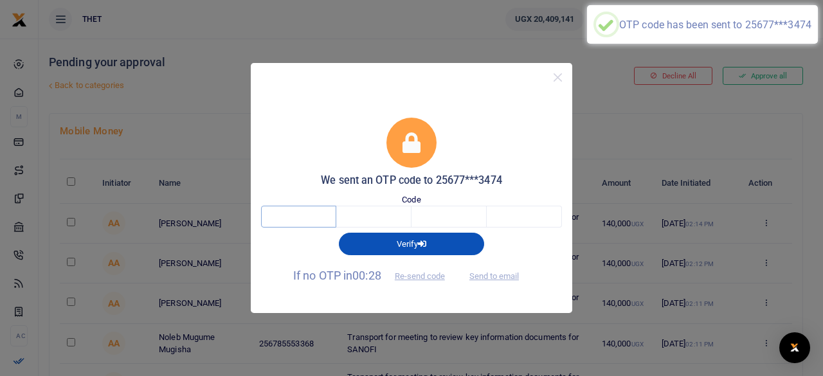
click at [291, 217] on input "text" at bounding box center [298, 217] width 75 height 22
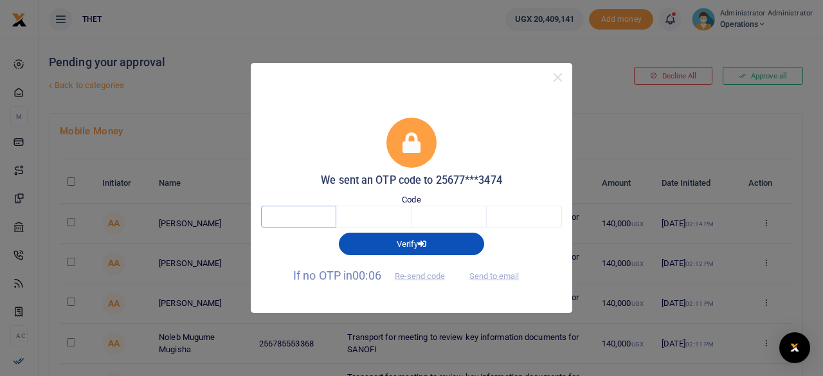
click at [291, 217] on input "text" at bounding box center [298, 217] width 75 height 22
type input "6"
type input "8"
type input "7"
type input "4"
